Goal: Use online tool/utility: Utilize a website feature to perform a specific function

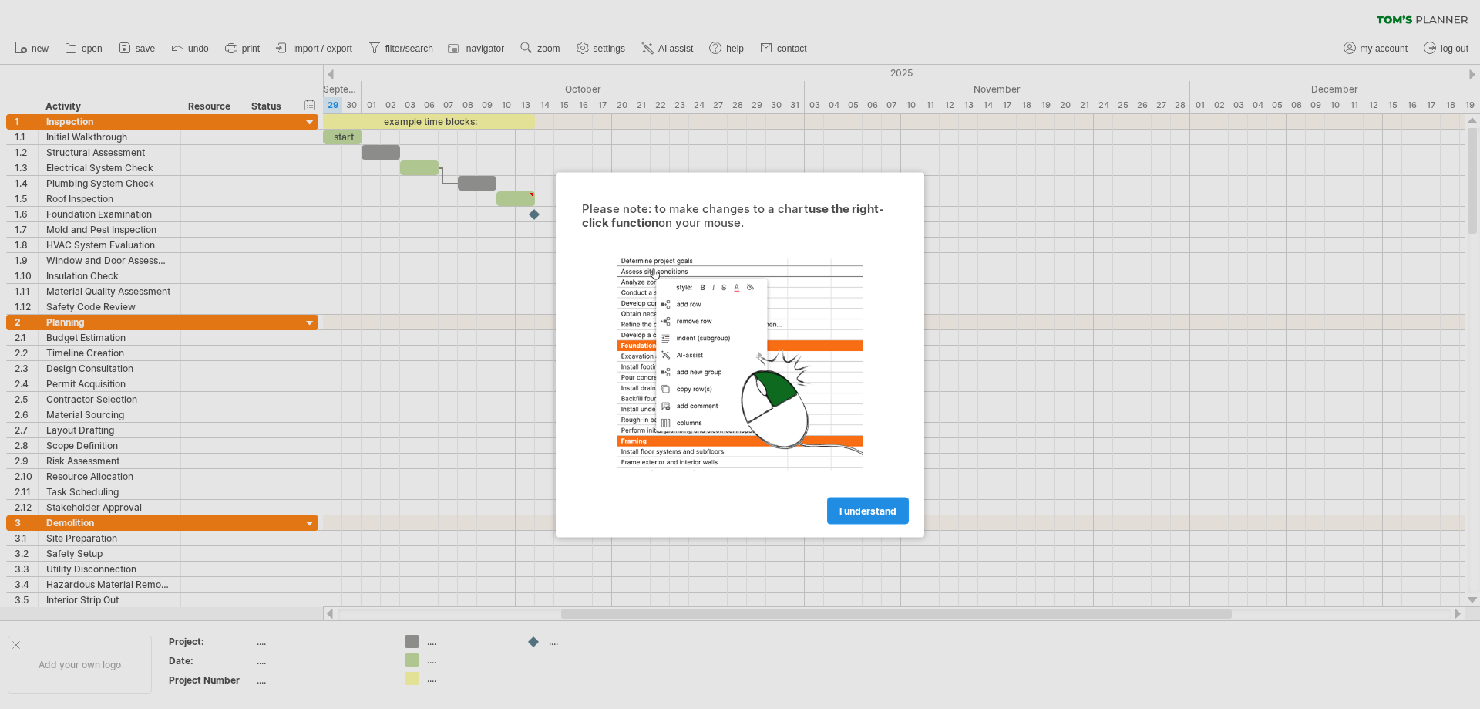
click at [859, 514] on span "I understand" at bounding box center [868, 510] width 57 height 12
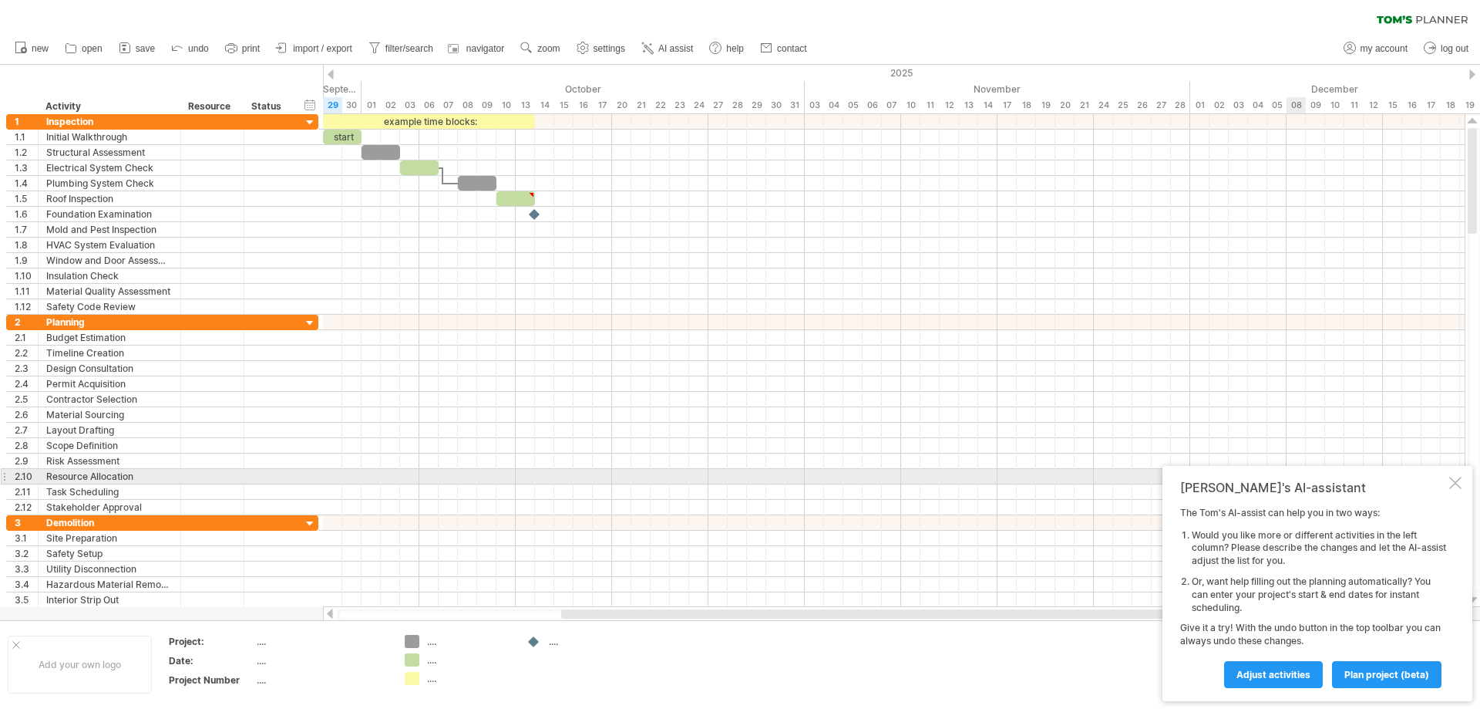
click at [1451, 479] on div at bounding box center [1455, 482] width 12 height 12
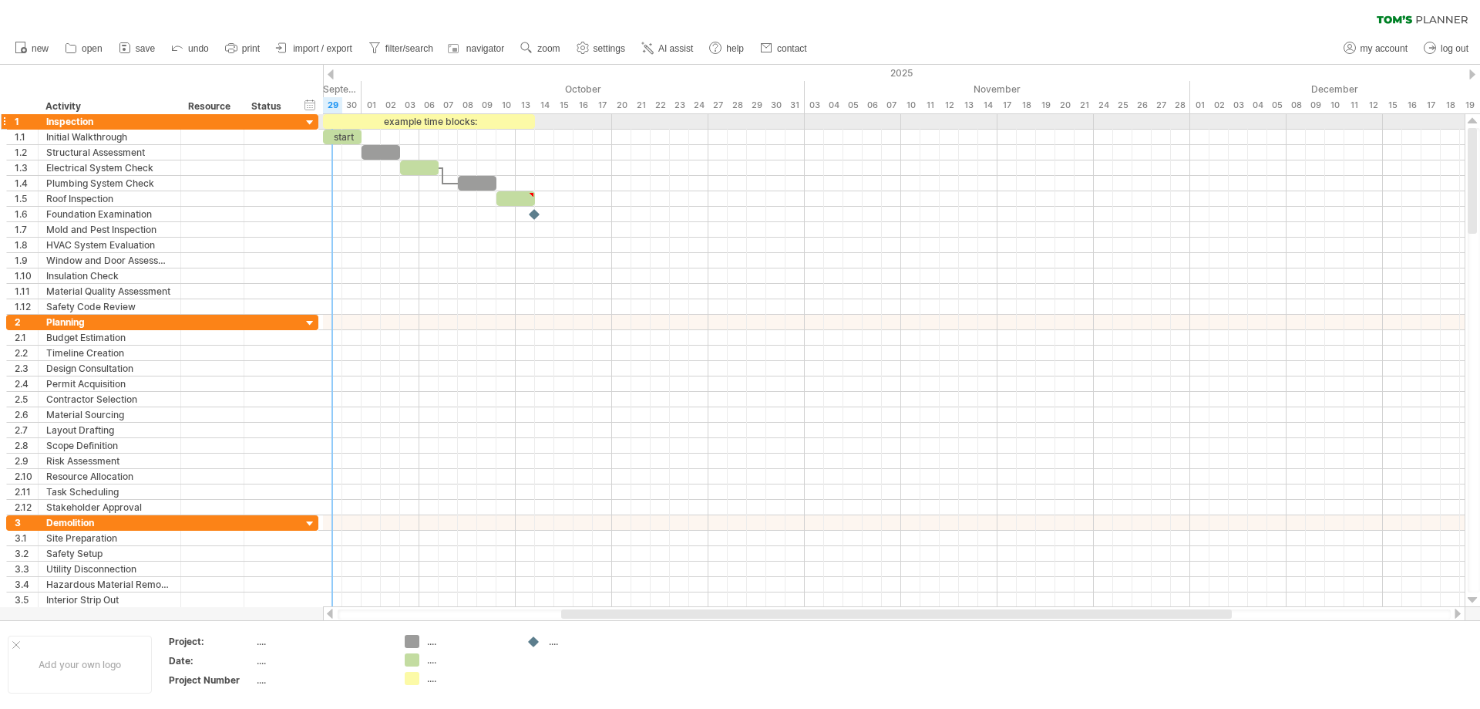
click at [308, 118] on div at bounding box center [310, 123] width 15 height 15
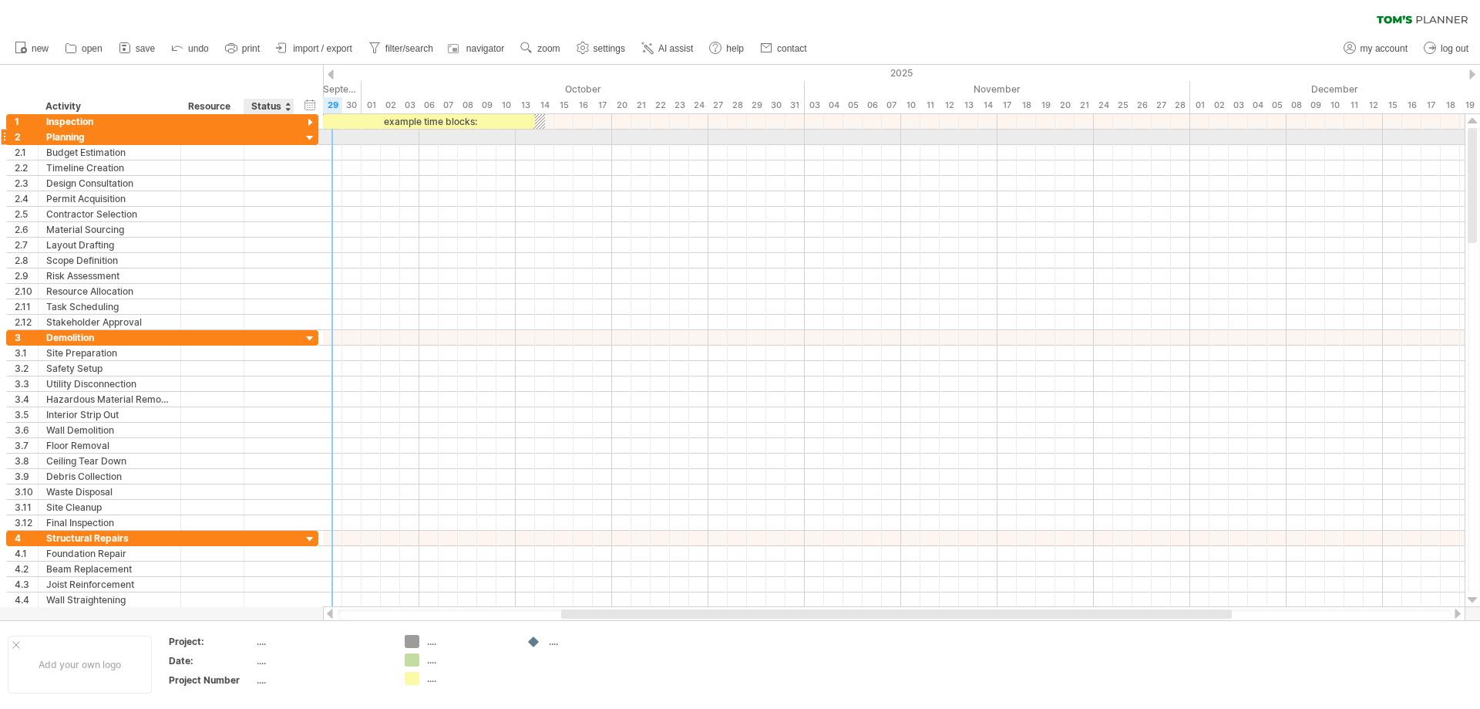
click at [307, 137] on div at bounding box center [310, 138] width 15 height 15
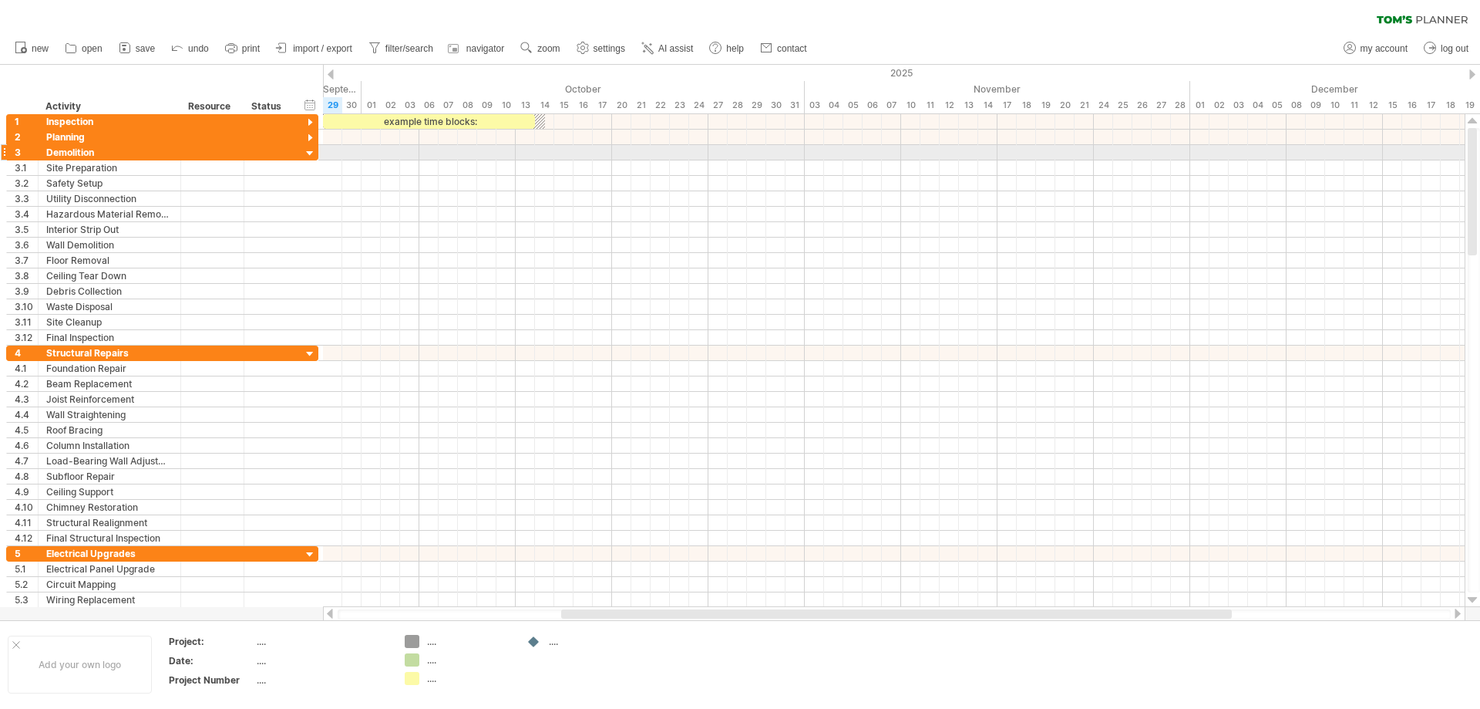
click at [305, 154] on div at bounding box center [310, 153] width 15 height 15
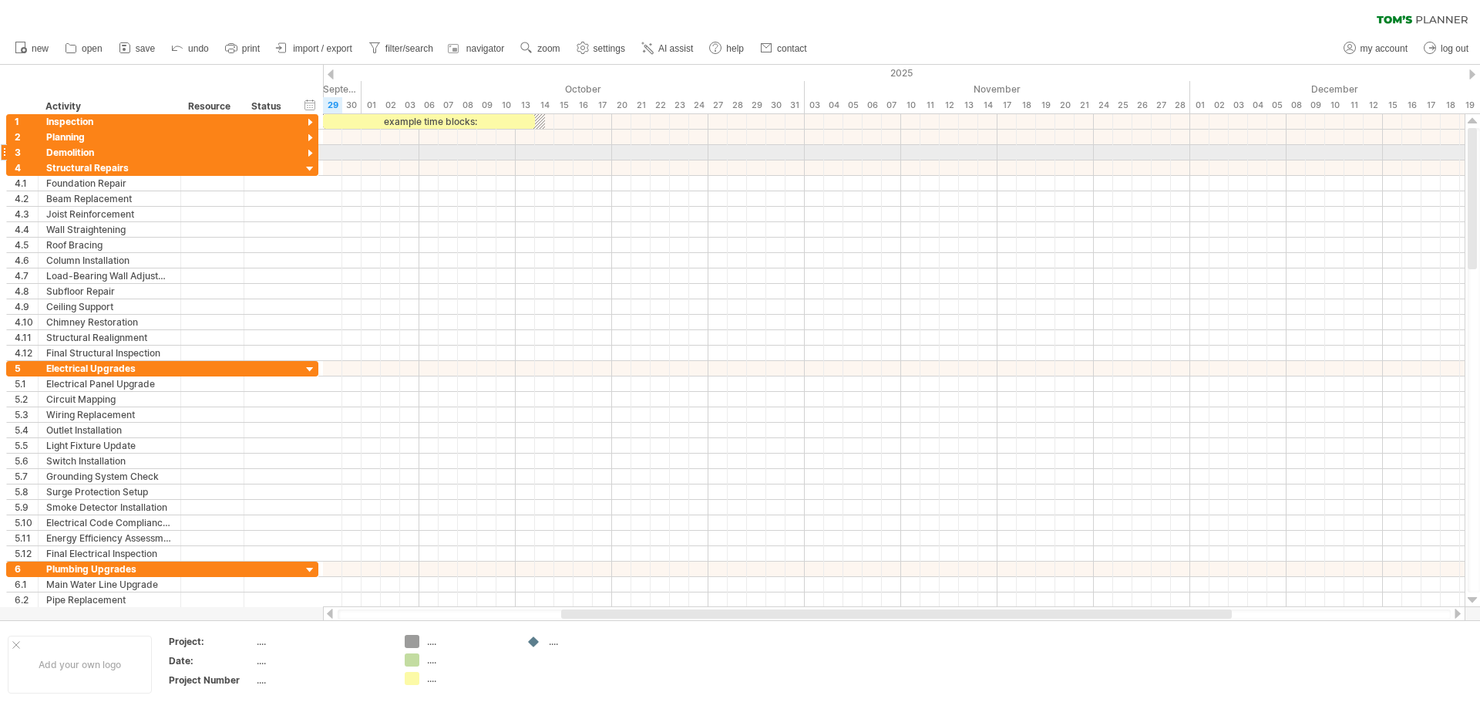
click at [305, 156] on div at bounding box center [310, 153] width 15 height 15
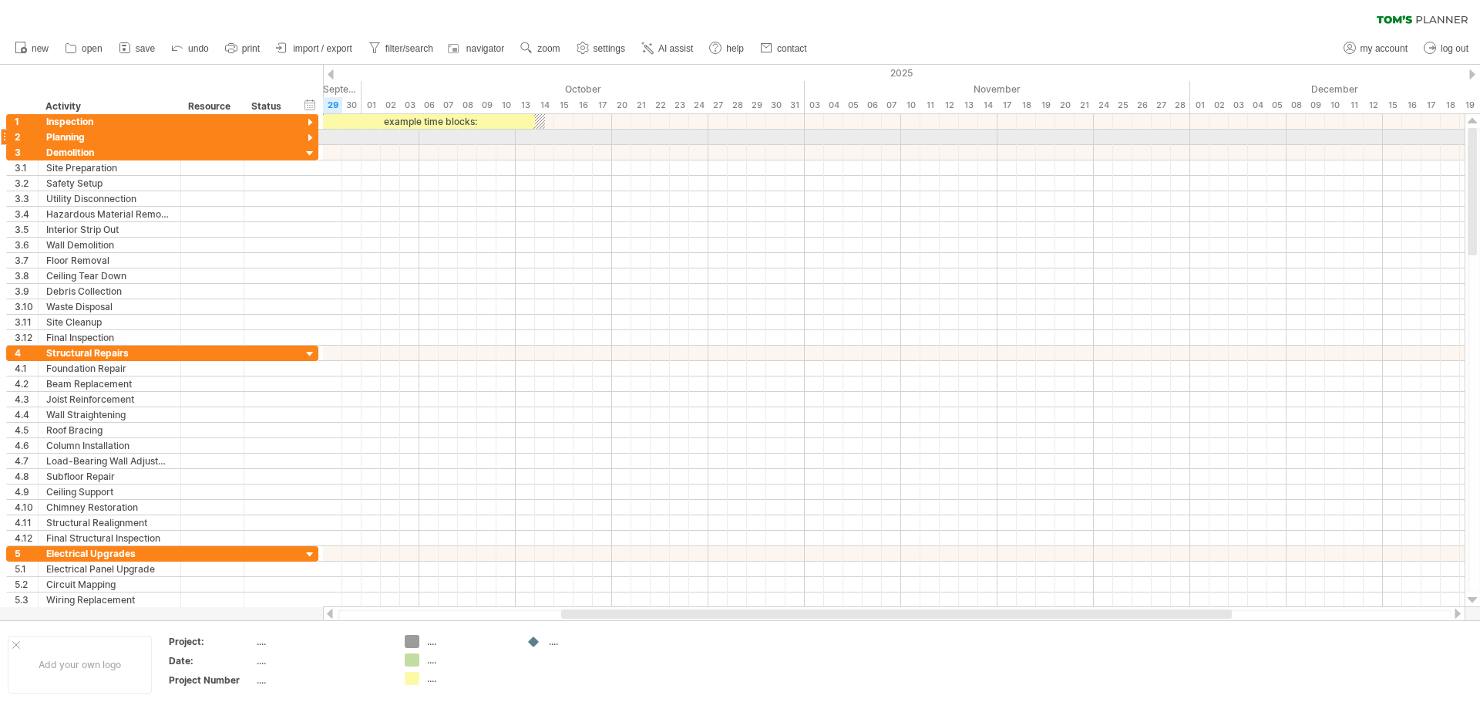
click at [308, 134] on div at bounding box center [310, 138] width 15 height 15
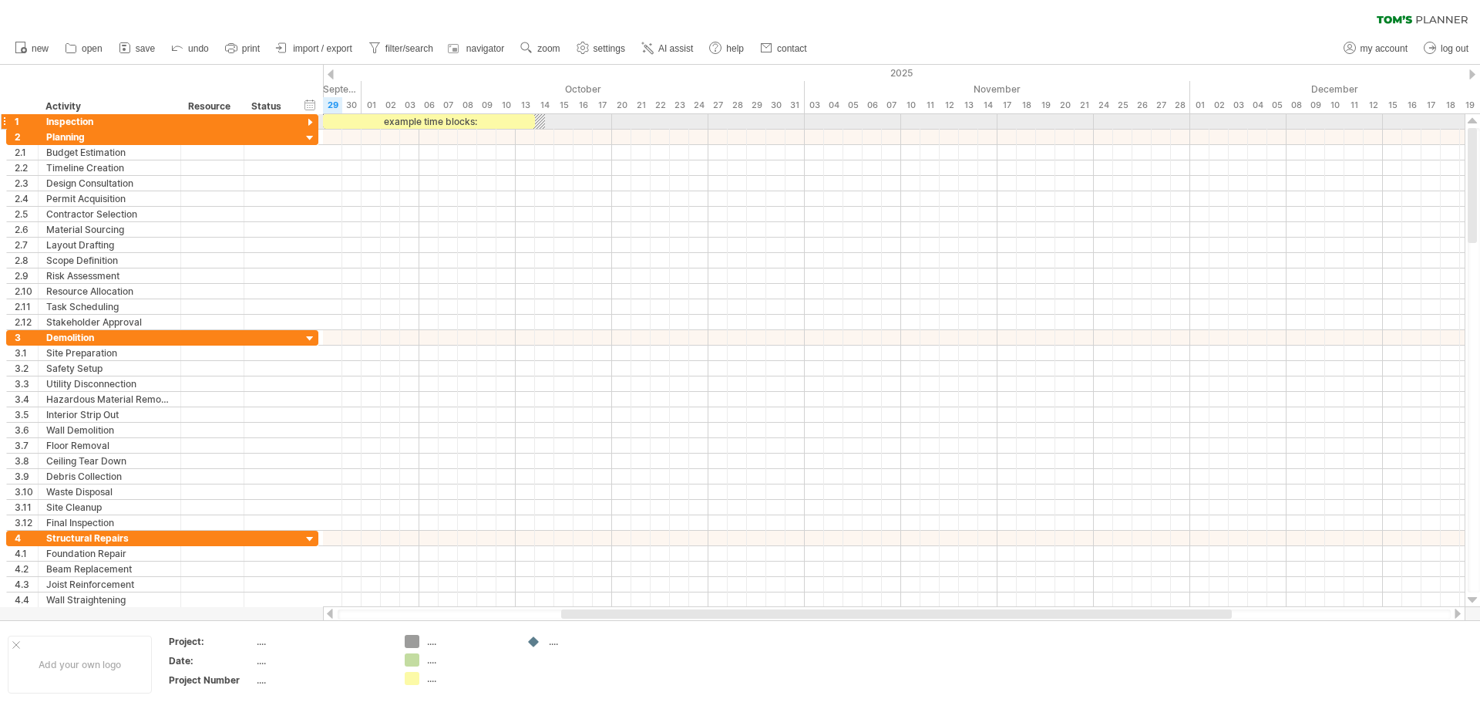
click at [310, 124] on div at bounding box center [310, 123] width 15 height 15
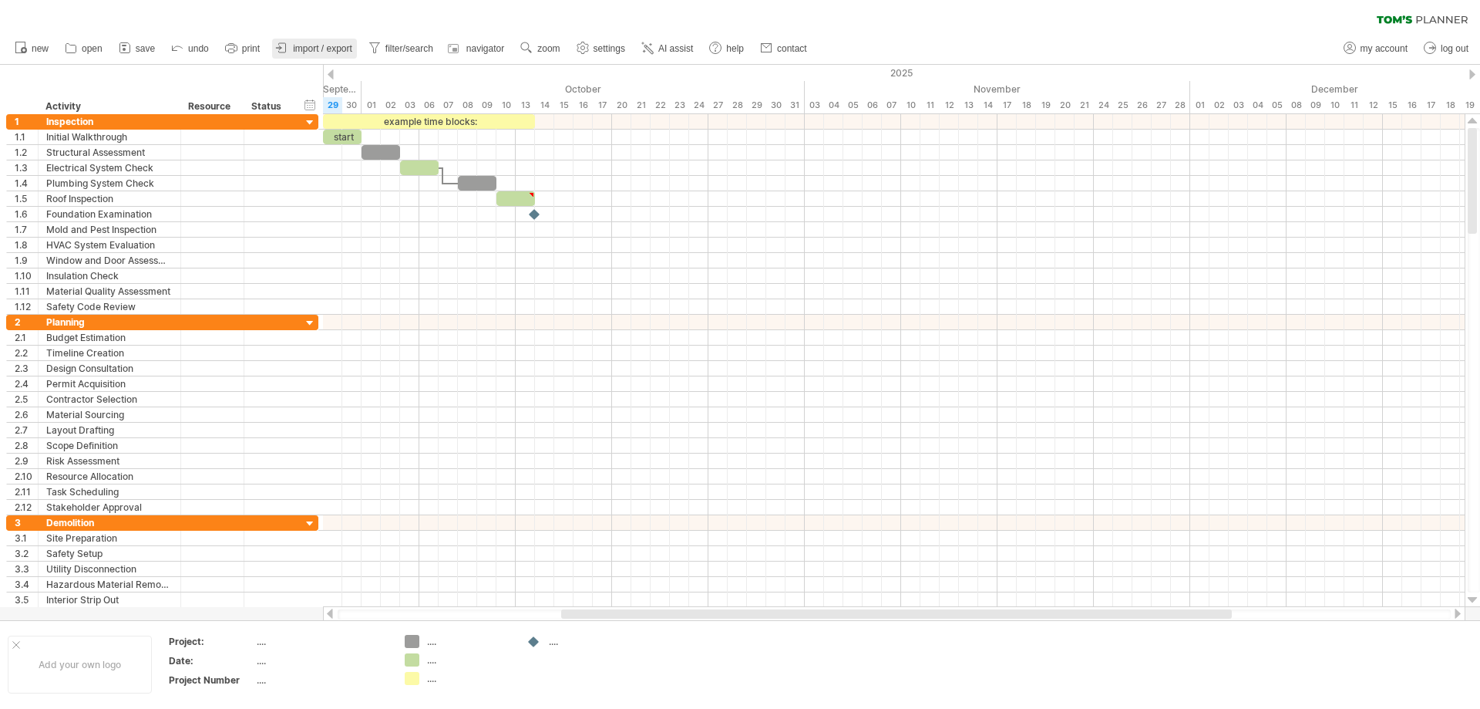
click at [298, 53] on span "import / export" at bounding box center [322, 48] width 59 height 11
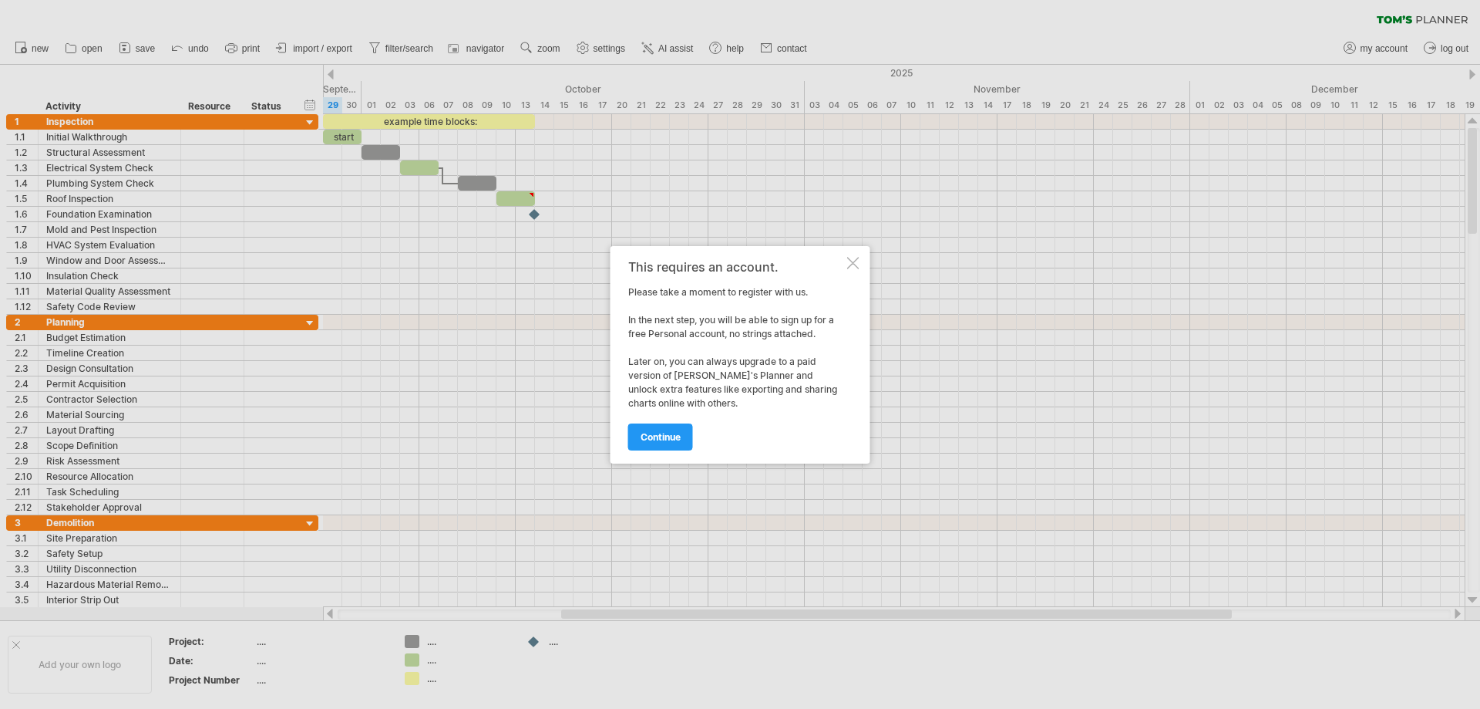
click at [857, 252] on div "This requires an account. Please take a moment to register with us. In the next…" at bounding box center [741, 354] width 260 height 217
click at [855, 261] on div at bounding box center [853, 263] width 12 height 12
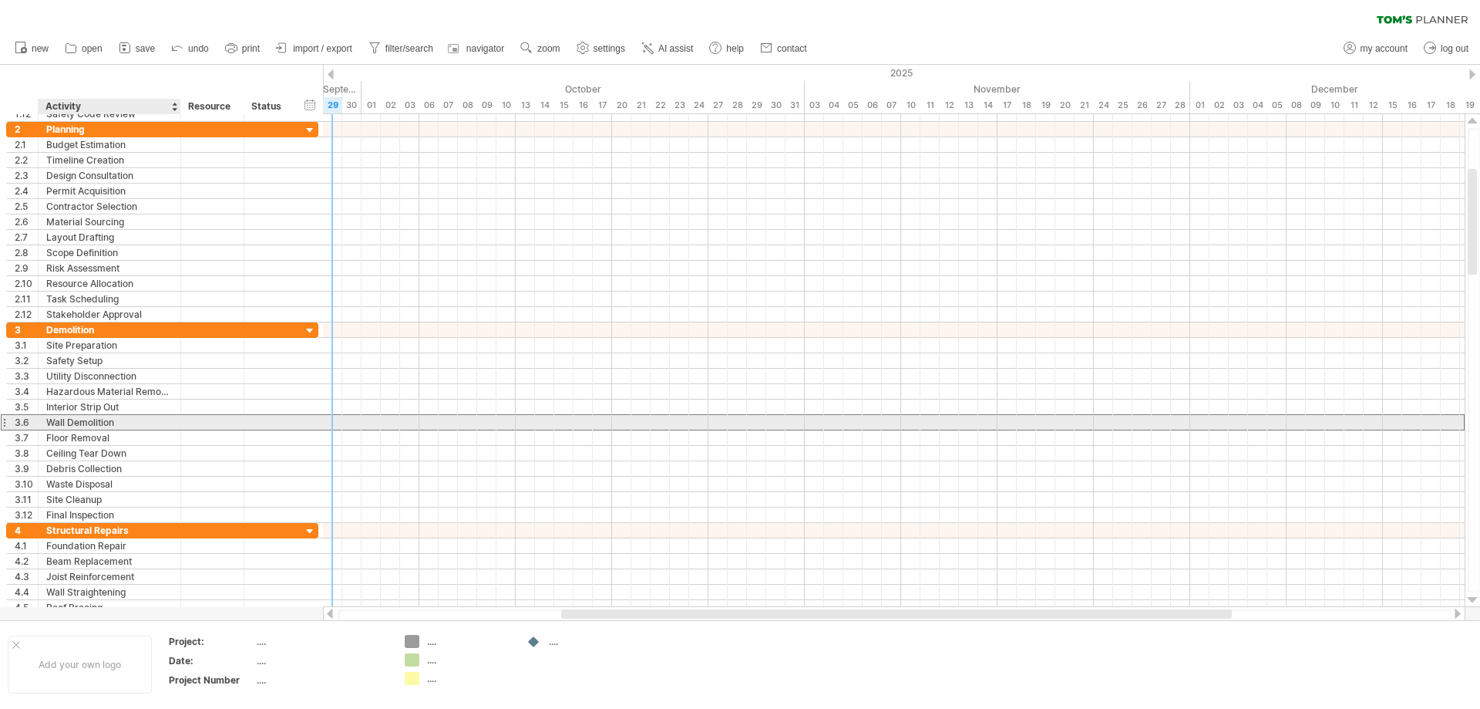
click at [116, 426] on div "Wall Demolition" at bounding box center [109, 422] width 126 height 15
click at [116, 422] on input "**********" at bounding box center [109, 422] width 126 height 15
click at [85, 426] on input "**********" at bounding box center [109, 422] width 126 height 15
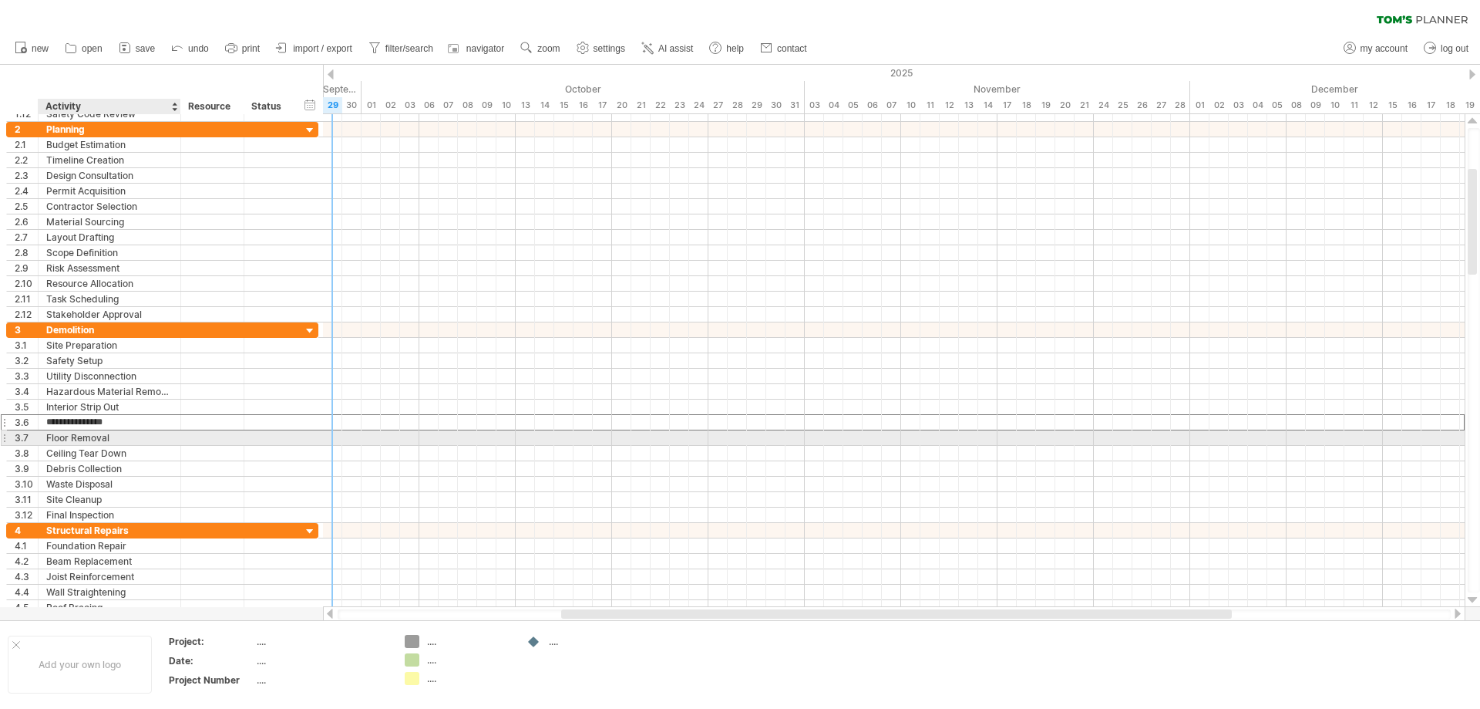
click at [135, 445] on div "**********" at bounding box center [162, 437] width 312 height 15
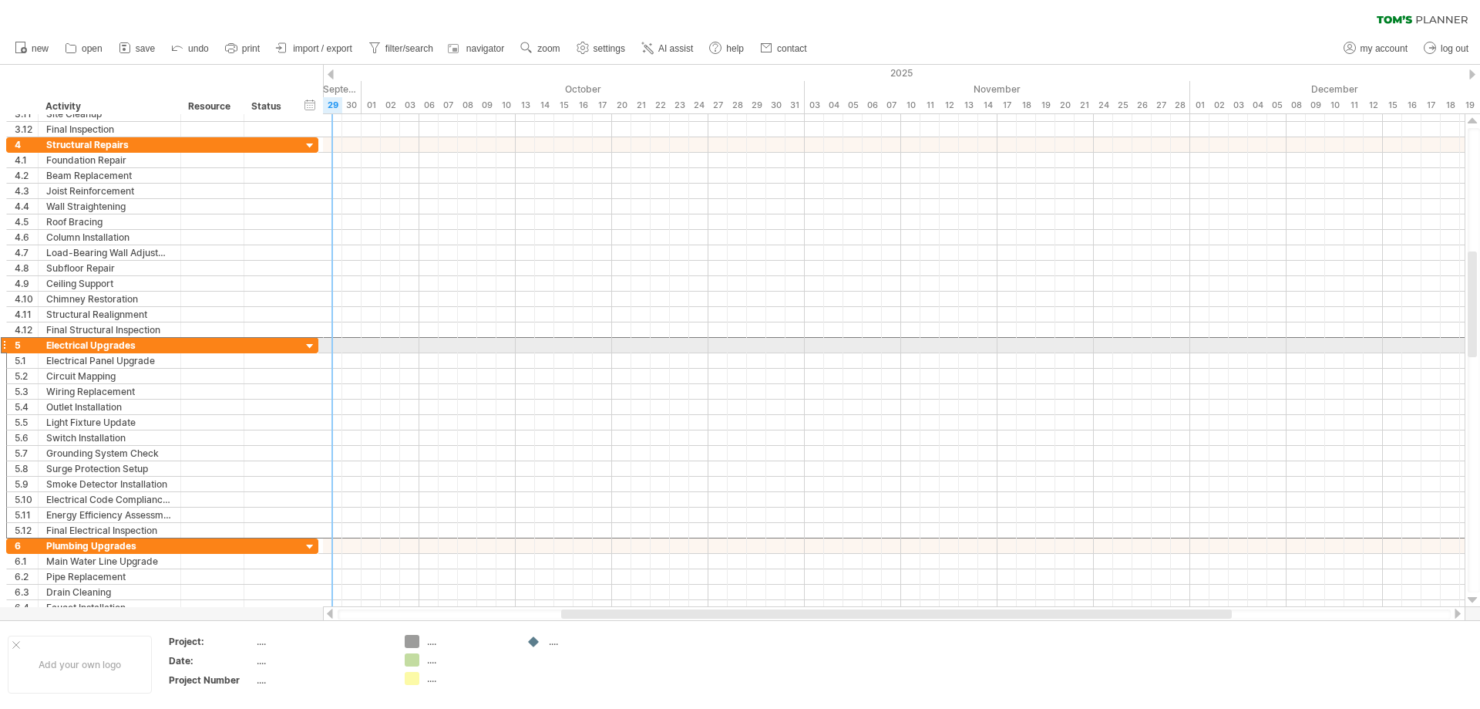
click at [3, 346] on div at bounding box center [4, 345] width 6 height 16
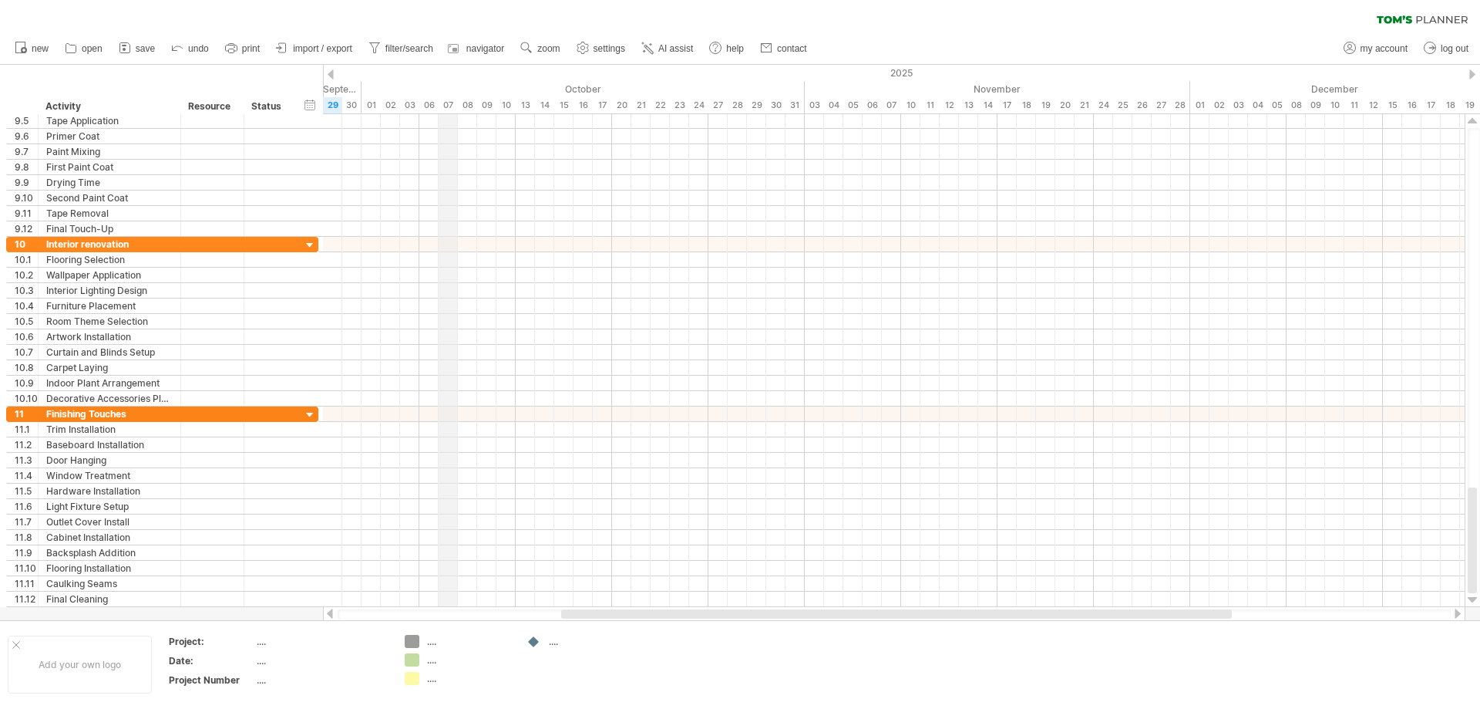
click at [453, 106] on div "07" at bounding box center [448, 105] width 19 height 16
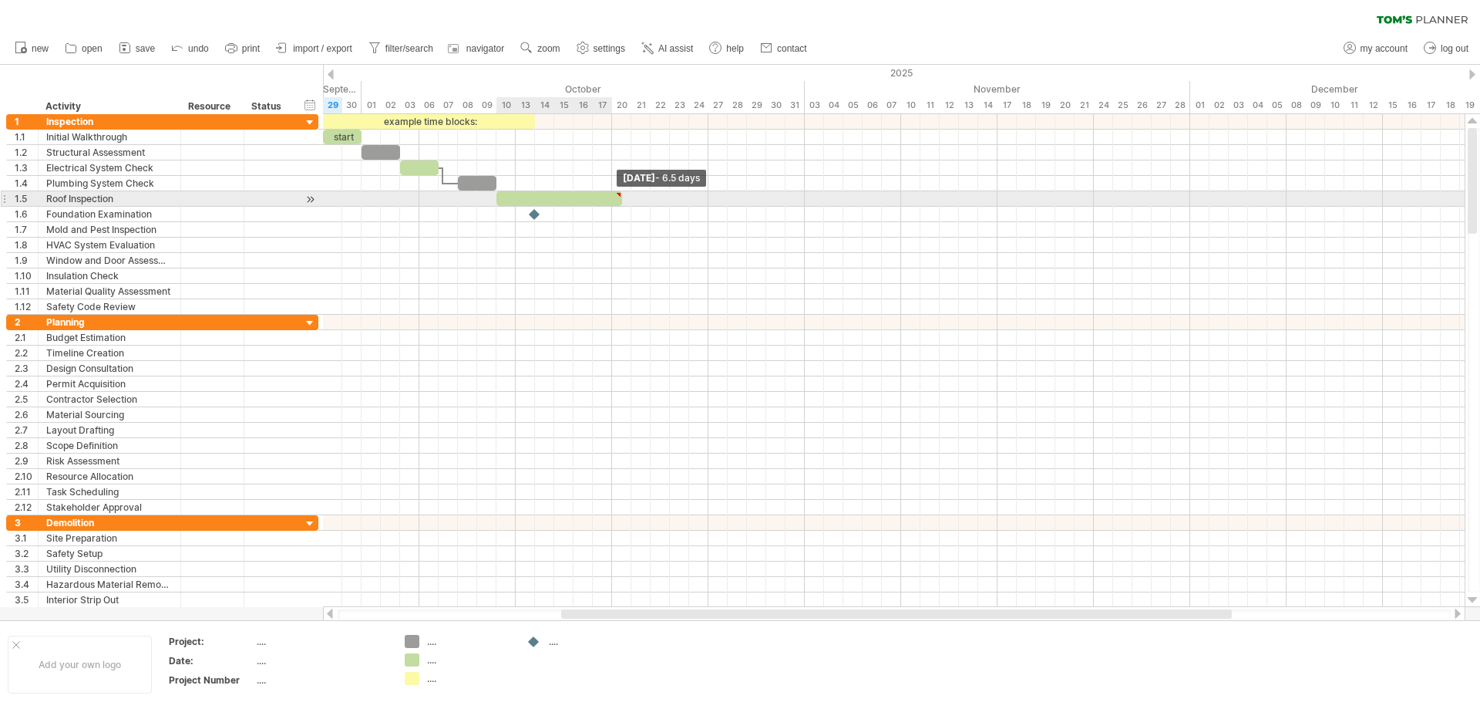
drag, startPoint x: 536, startPoint y: 195, endPoint x: 619, endPoint y: 206, distance: 84.0
click at [619, 205] on span at bounding box center [622, 198] width 6 height 15
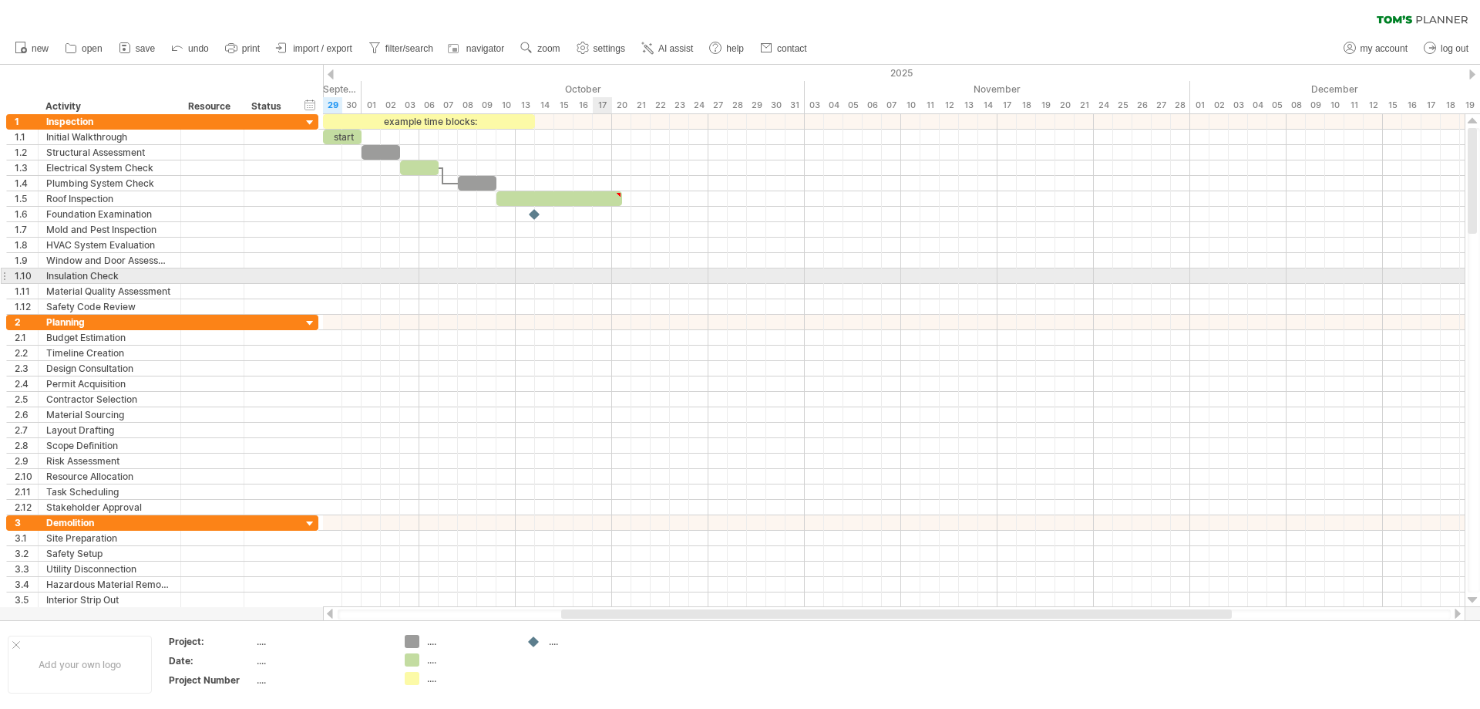
click at [594, 279] on div at bounding box center [894, 275] width 1142 height 15
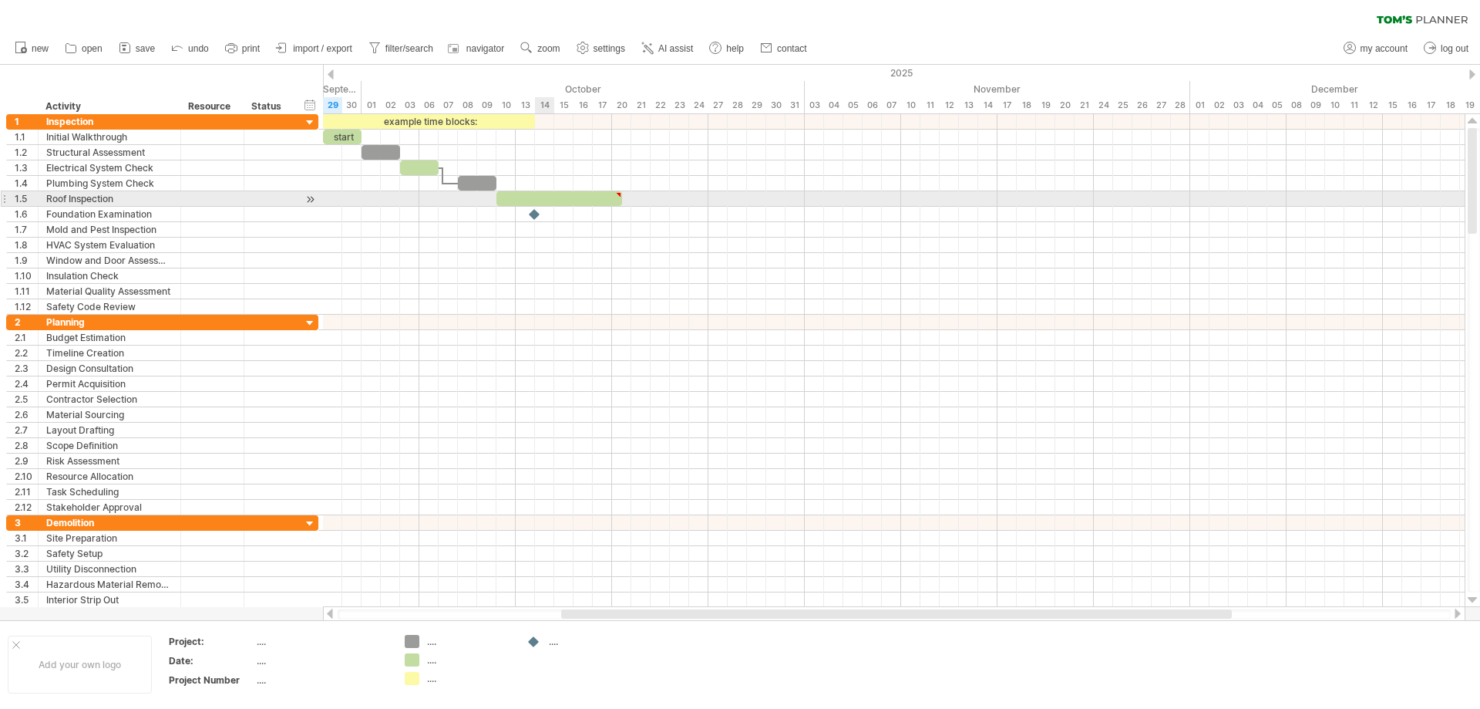
type textarea "**********"
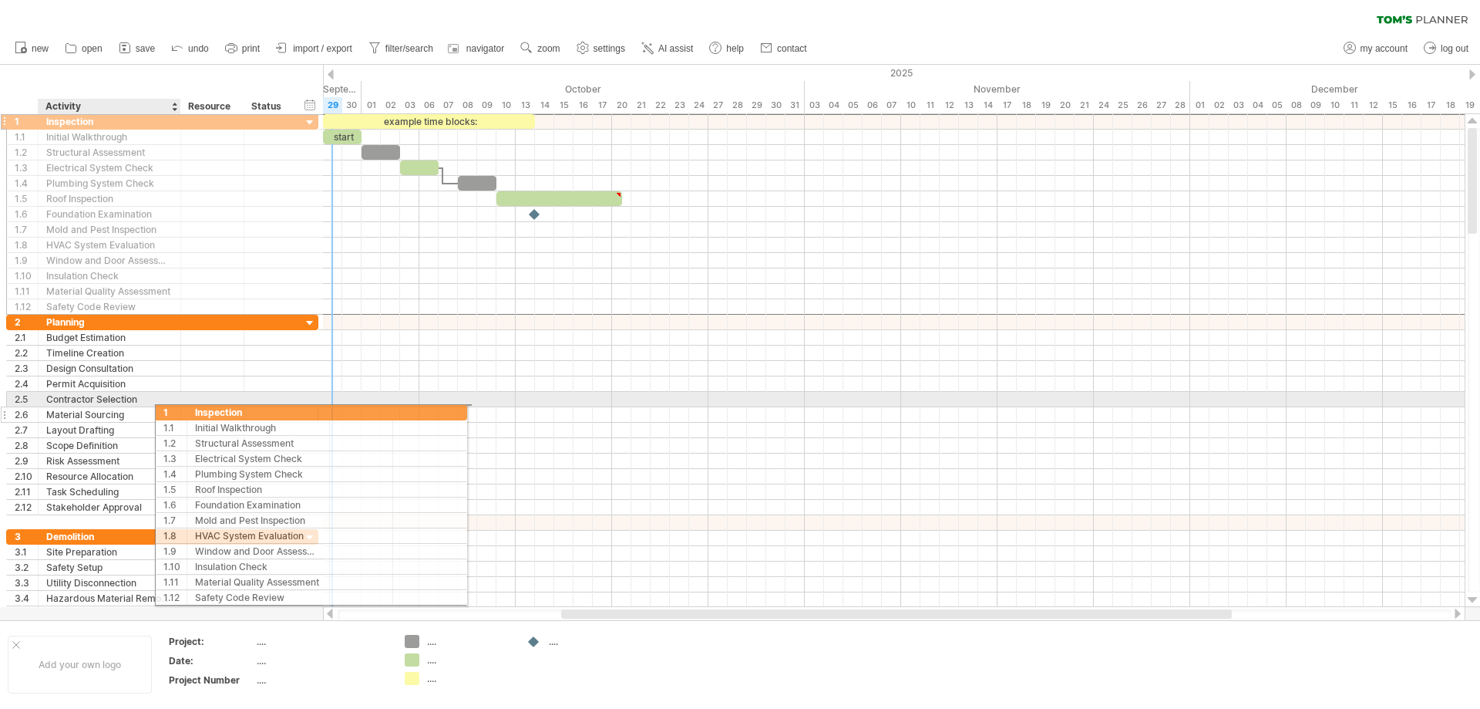
drag, startPoint x: 21, startPoint y: 124, endPoint x: 173, endPoint y: 409, distance: 323.2
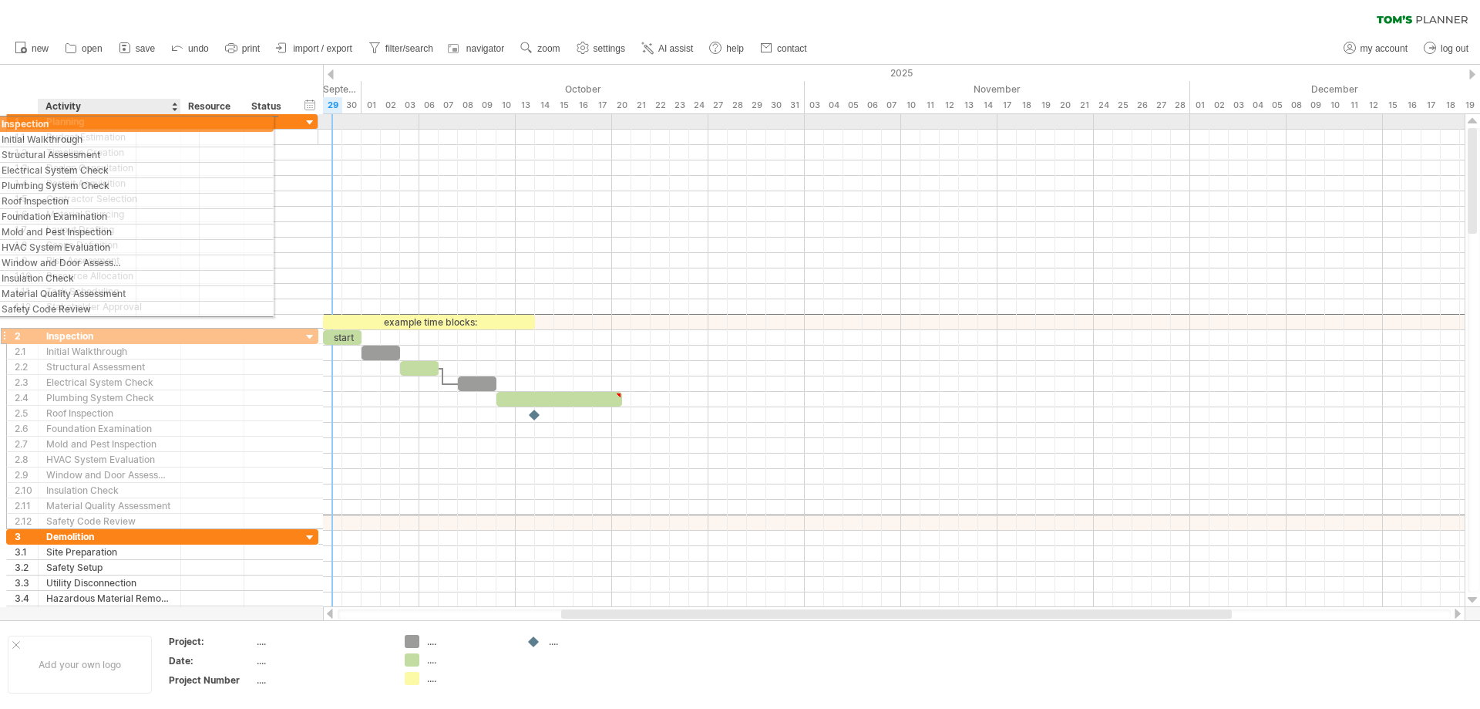
drag, startPoint x: 130, startPoint y: 326, endPoint x: 81, endPoint y: 121, distance: 210.9
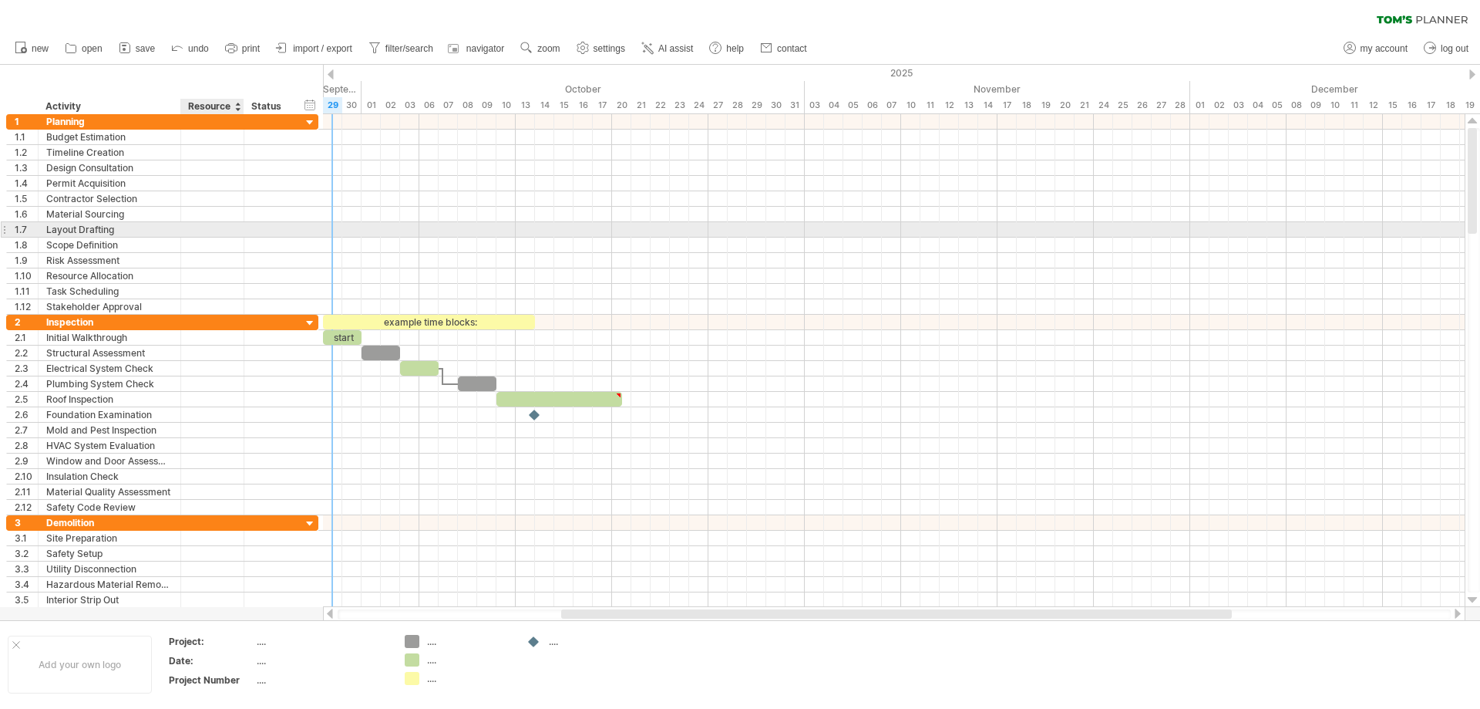
click at [204, 227] on div at bounding box center [212, 229] width 47 height 15
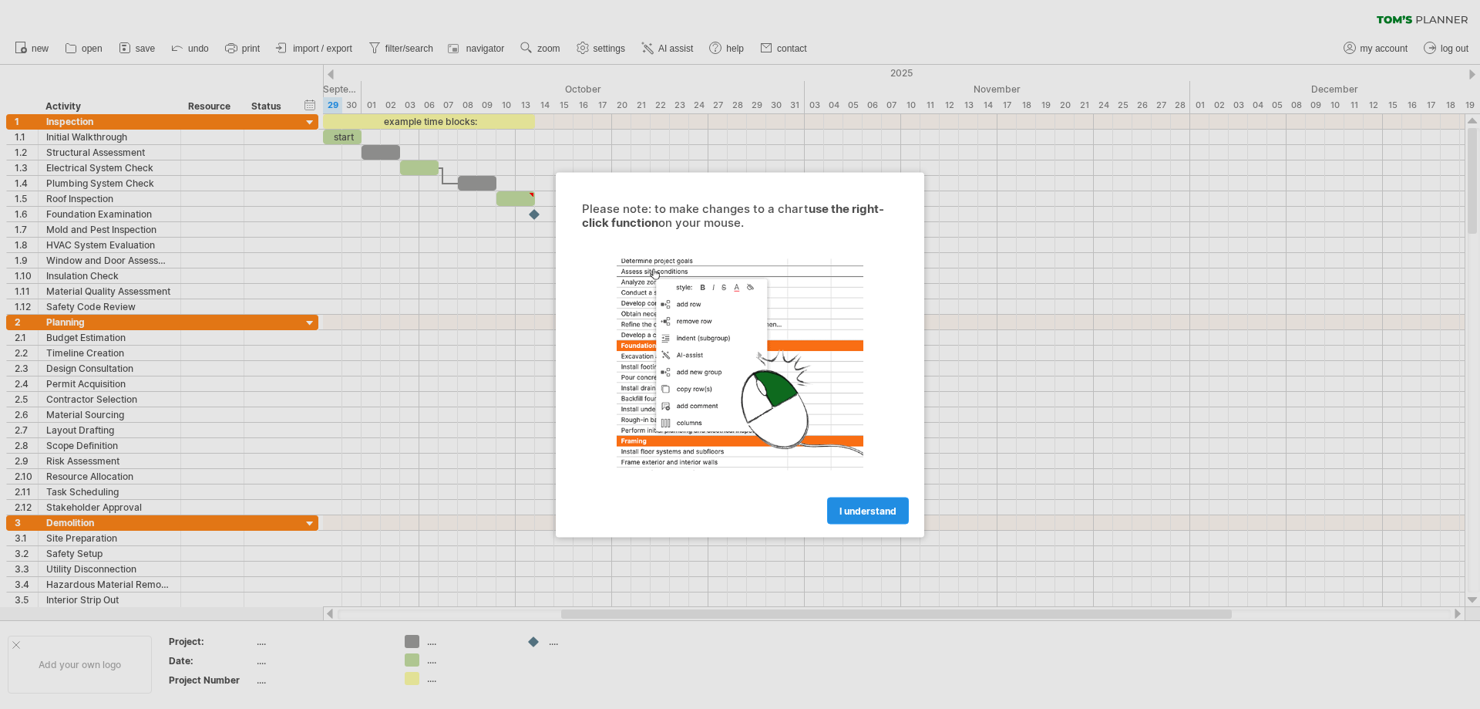
click at [868, 513] on span "I understand" at bounding box center [868, 510] width 57 height 12
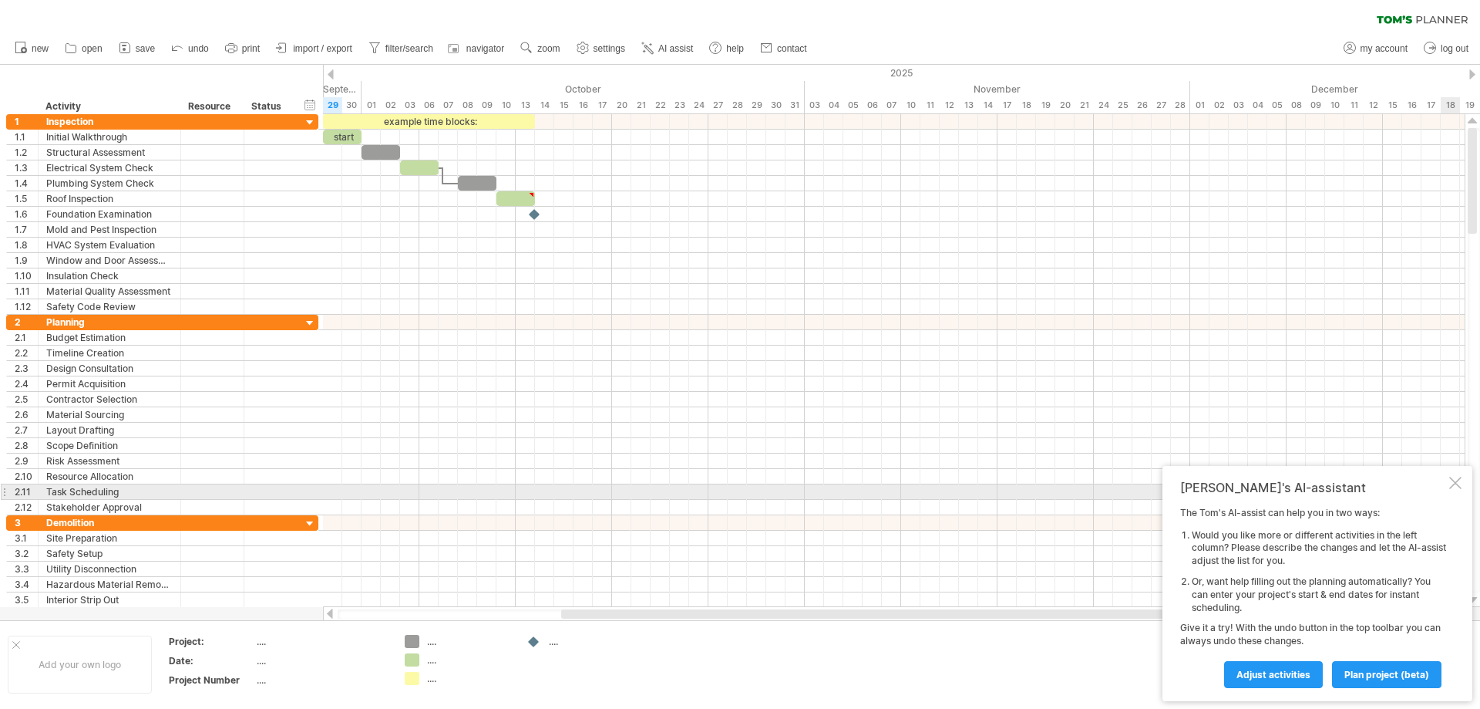
click at [1456, 483] on div at bounding box center [1455, 482] width 12 height 12
